Goal: Task Accomplishment & Management: Complete application form

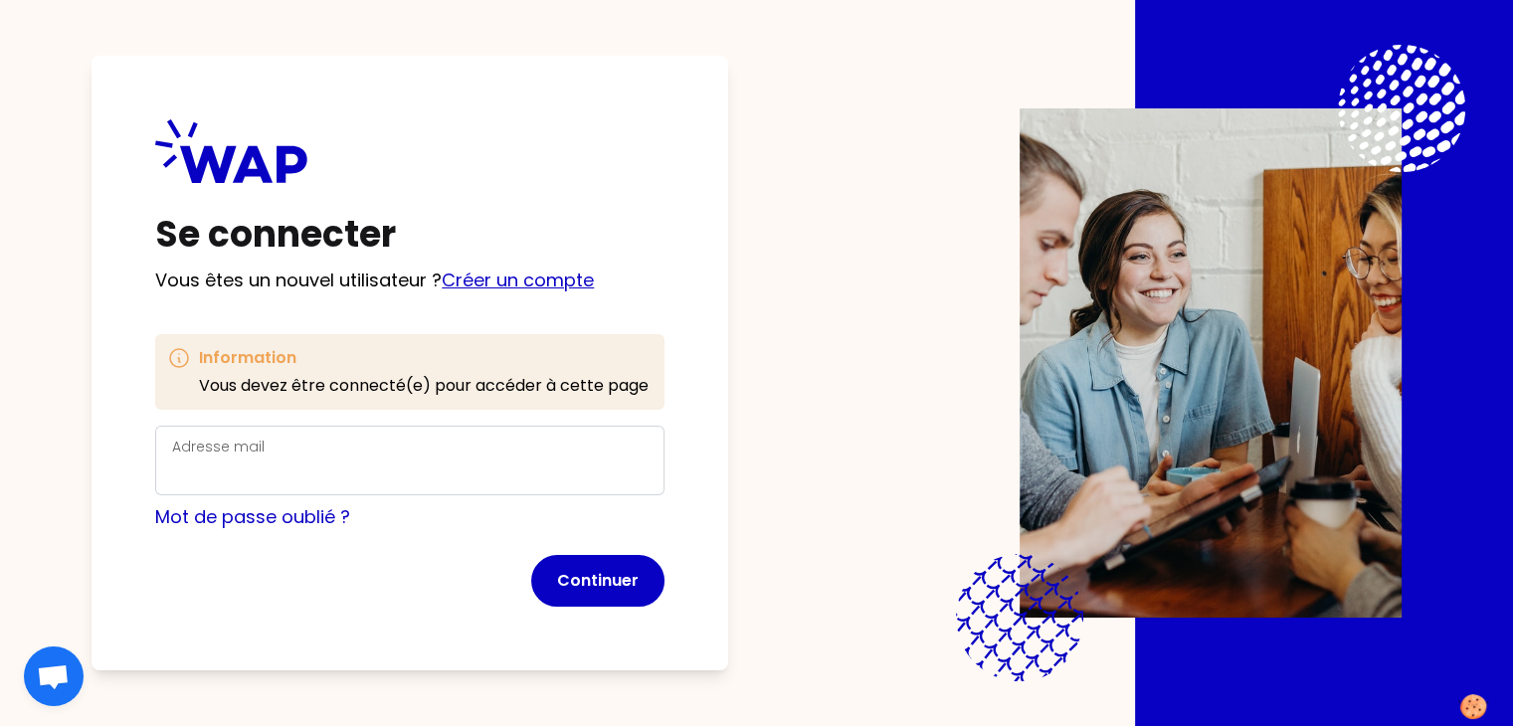
click at [573, 277] on link "Créer un compte" at bounding box center [518, 280] width 152 height 25
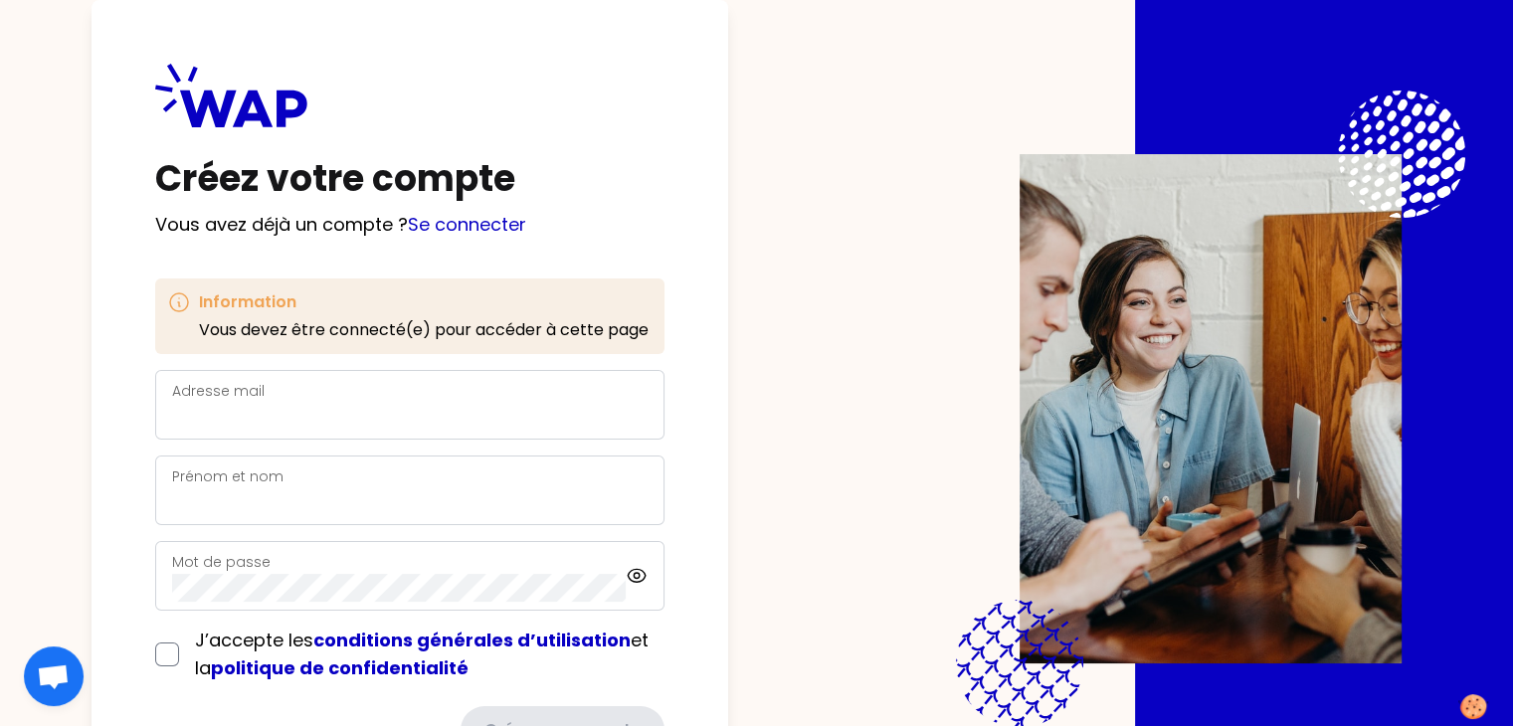
click at [497, 396] on div "Adresse mail" at bounding box center [409, 405] width 475 height 52
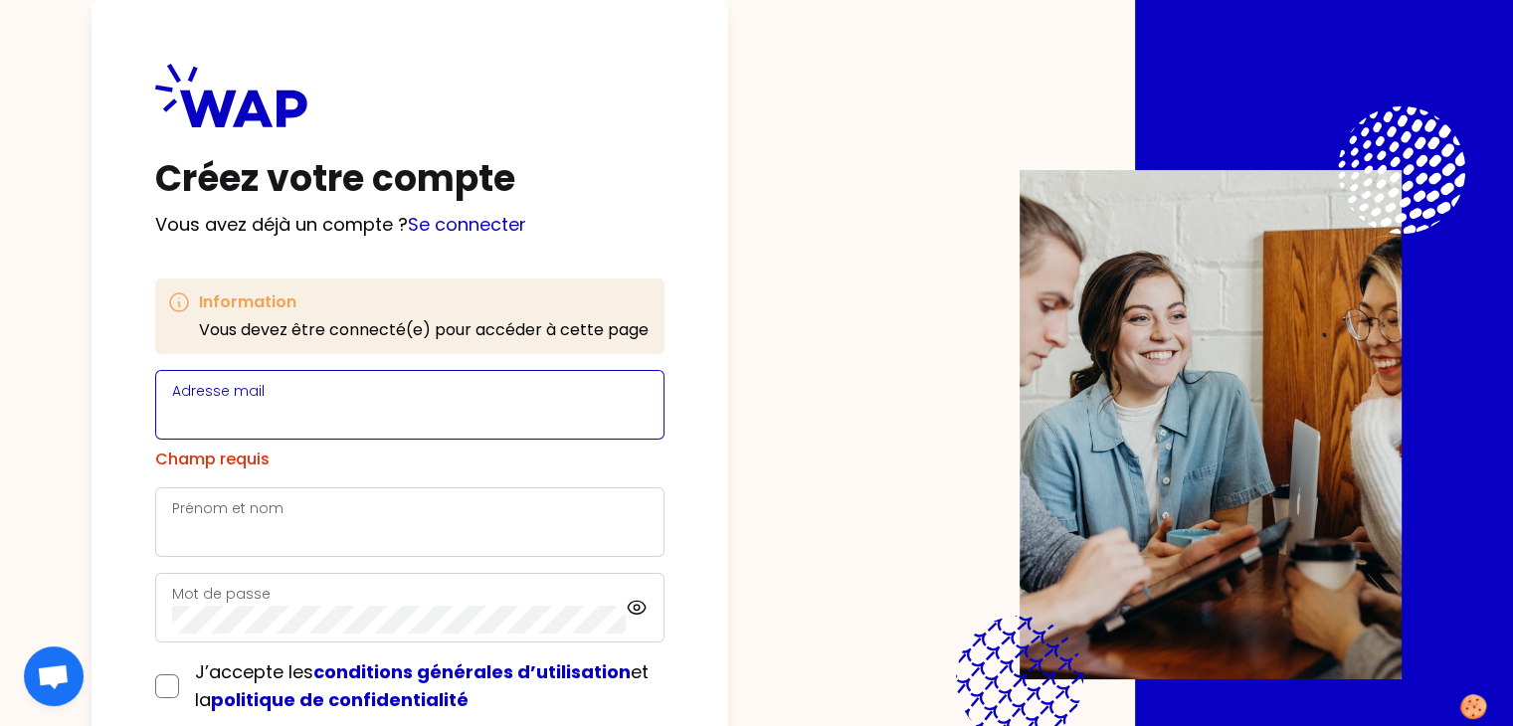
click at [609, 405] on input "Adresse mail" at bounding box center [409, 417] width 475 height 28
paste input "[URL][DOMAIN_NAME]"
type input "[URL][DOMAIN_NAME]"
click at [591, 403] on input "[URL][DOMAIN_NAME]" at bounding box center [409, 417] width 475 height 28
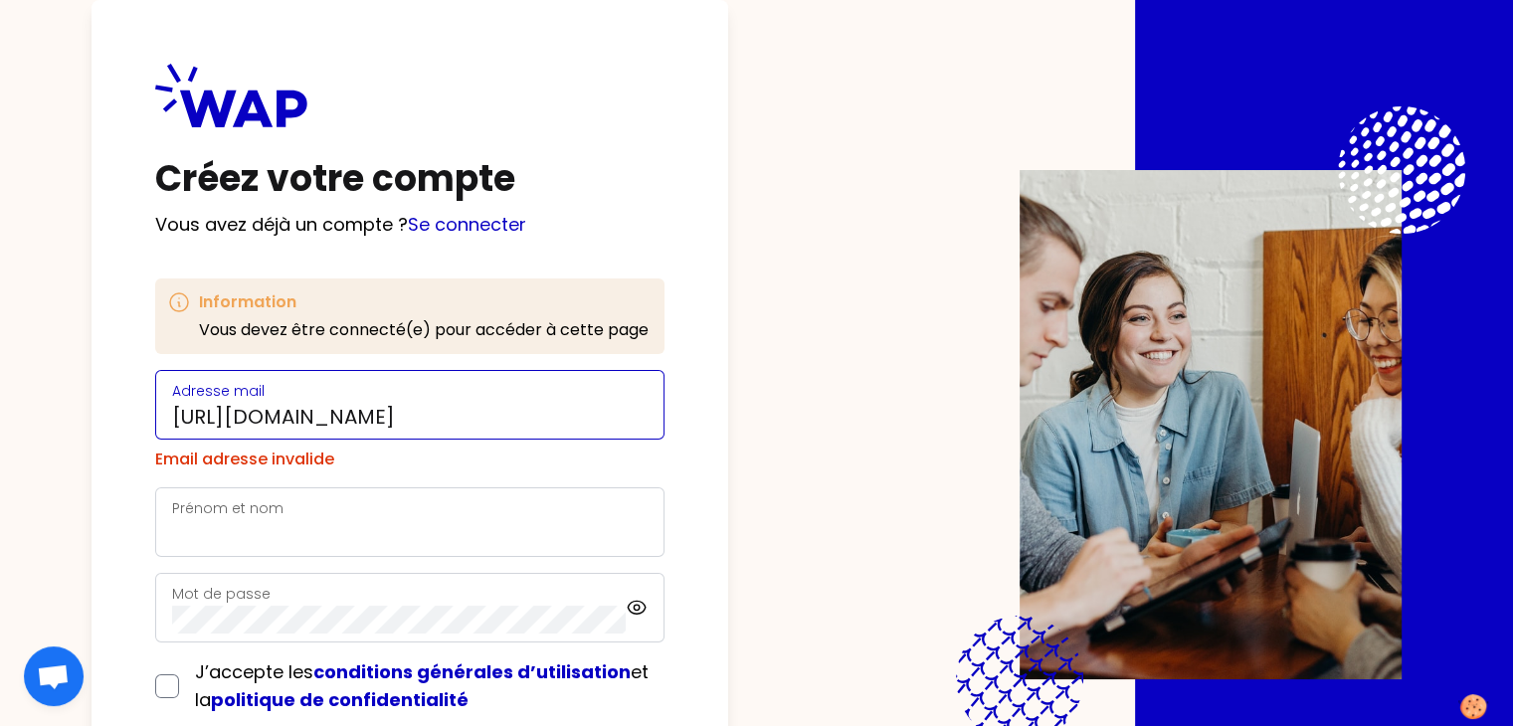
click at [591, 403] on input "[URL][DOMAIN_NAME]" at bounding box center [409, 417] width 475 height 28
